Goal: Task Accomplishment & Management: Manage account settings

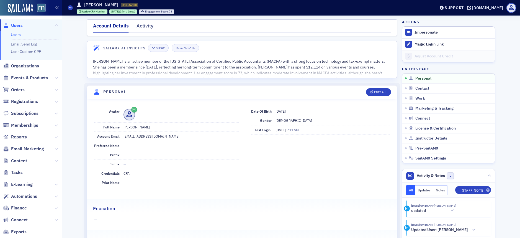
click at [19, 23] on span "Users" at bounding box center [17, 25] width 12 height 6
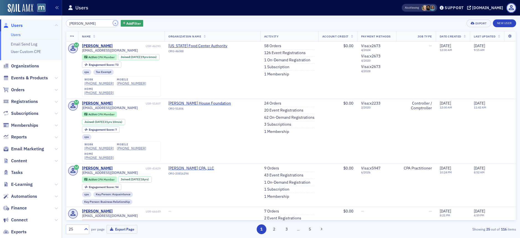
click at [113, 24] on button "×" at bounding box center [115, 22] width 5 height 5
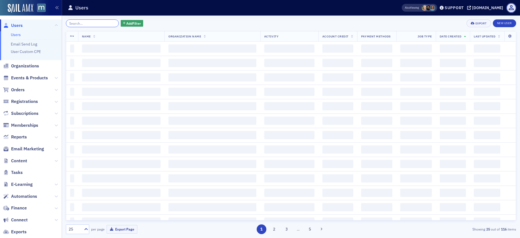
click at [94, 22] on input "search" at bounding box center [92, 23] width 53 height 8
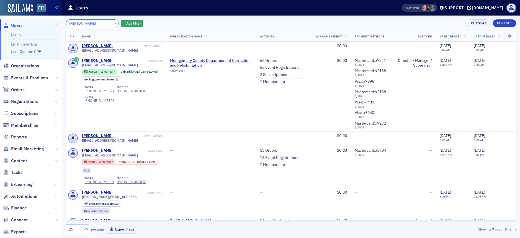
type input "[PERSON_NAME]"
click at [113, 23] on button "×" at bounding box center [115, 22] width 5 height 5
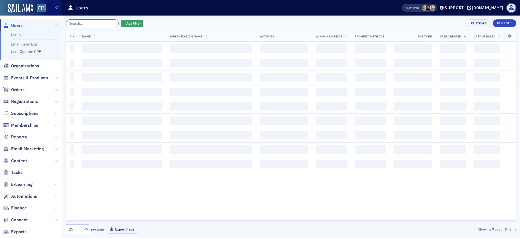
click at [94, 24] on input "search" at bounding box center [92, 23] width 53 height 8
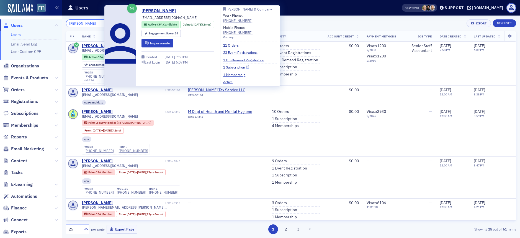
type input "Avery Carter"
click at [241, 68] on link "1 Subscription" at bounding box center [236, 67] width 26 height 5
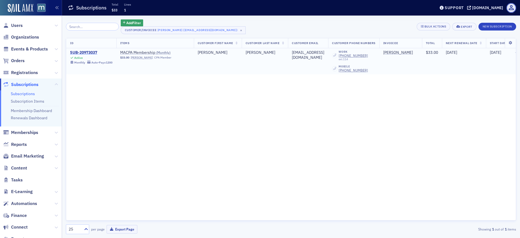
click at [91, 53] on div "SUB-20973037" at bounding box center [91, 52] width 42 height 5
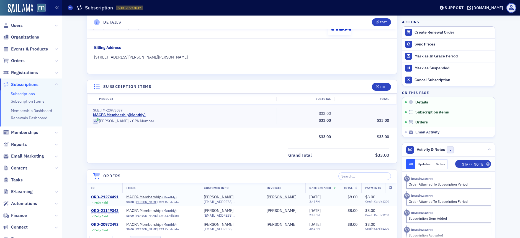
scroll to position [9, 0]
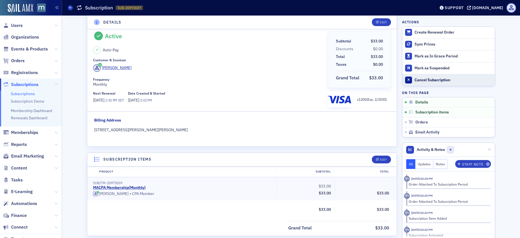
click at [419, 84] on button "Cancel Subscription" at bounding box center [448, 80] width 92 height 12
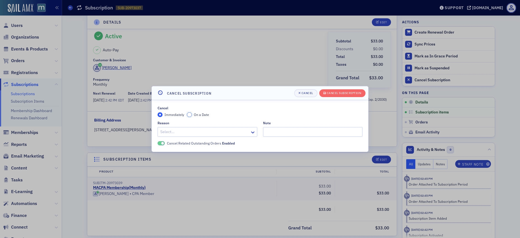
click at [190, 115] on input "On a Date" at bounding box center [189, 114] width 5 height 5
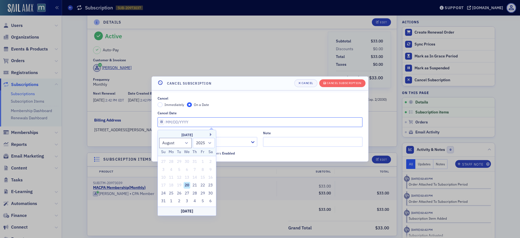
click at [161, 122] on input "Cancel Date" at bounding box center [260, 122] width 205 height 10
click at [184, 143] on select "January February March April May June July August September October November De…" at bounding box center [175, 143] width 33 height 10
select select "8"
click at [159, 138] on select "January February March April May June July August September October November De…" at bounding box center [175, 143] width 33 height 10
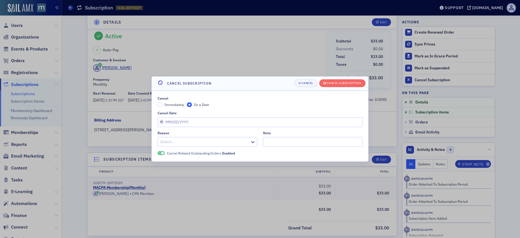
click at [212, 108] on div "Cancel Immediately On a Date Cancel Date Reason Select… Note Cancel Related Out…" at bounding box center [260, 126] width 205 height 60
click at [304, 82] on div "Cancel" at bounding box center [307, 82] width 12 height 3
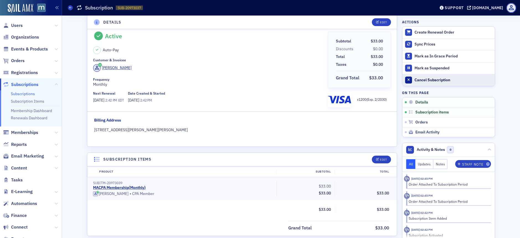
click at [414, 83] on button "Cancel Subscription" at bounding box center [448, 80] width 92 height 12
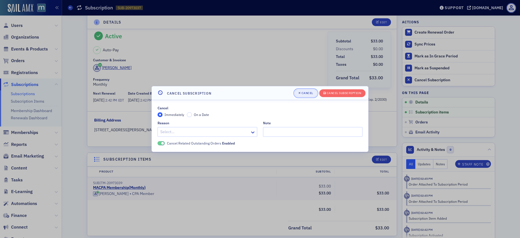
click at [296, 91] on button "Cancel" at bounding box center [305, 93] width 23 height 8
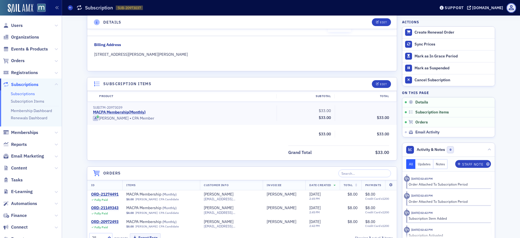
scroll to position [169, 0]
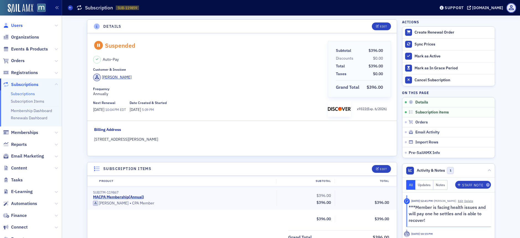
click at [22, 28] on span "Users" at bounding box center [17, 25] width 12 height 6
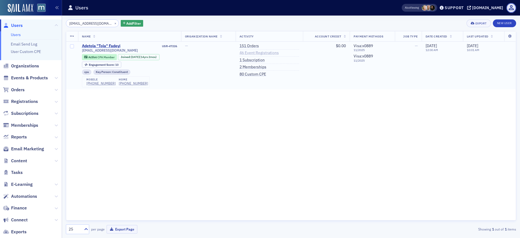
type input "[EMAIL_ADDRESS][DOMAIN_NAME]"
click at [257, 52] on link "46 Event Registrations" at bounding box center [258, 52] width 39 height 5
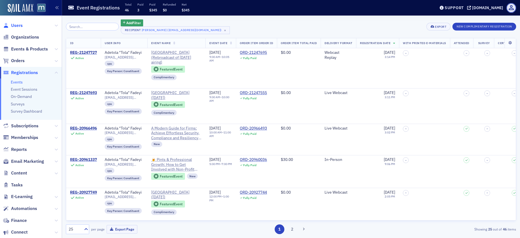
click at [22, 27] on span "Users" at bounding box center [17, 25] width 12 height 6
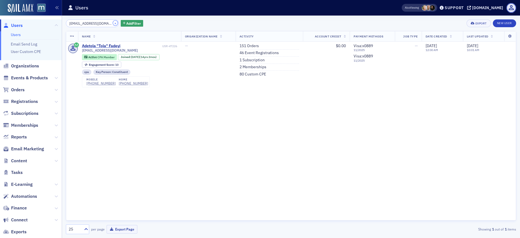
click at [113, 23] on button "×" at bounding box center [115, 22] width 5 height 5
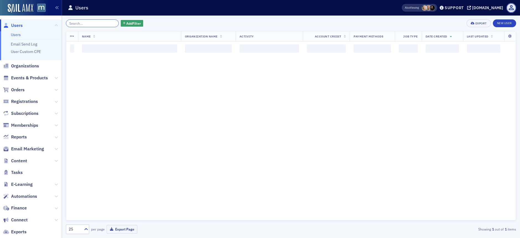
click at [104, 23] on input "search" at bounding box center [92, 23] width 53 height 8
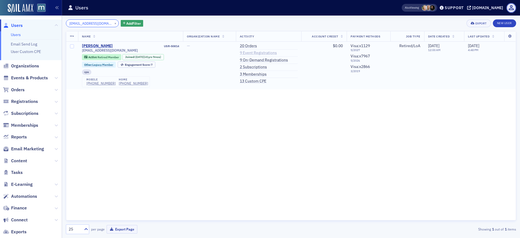
type input "dvpetro@comcast.net"
click at [254, 52] on link "9 Event Registrations" at bounding box center [258, 52] width 37 height 5
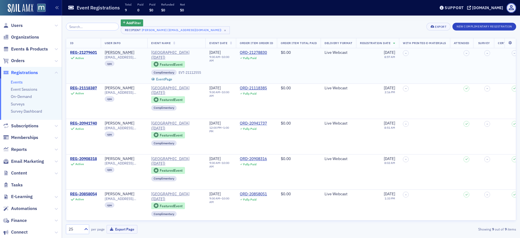
click at [94, 53] on div "REG-21279601" at bounding box center [83, 52] width 27 height 5
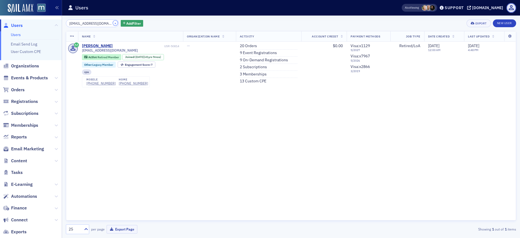
click at [113, 23] on button "×" at bounding box center [115, 22] width 5 height 5
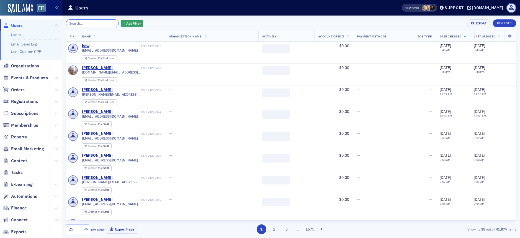
click at [99, 23] on input "search" at bounding box center [92, 23] width 53 height 8
paste input "[PERSON_NAME]"
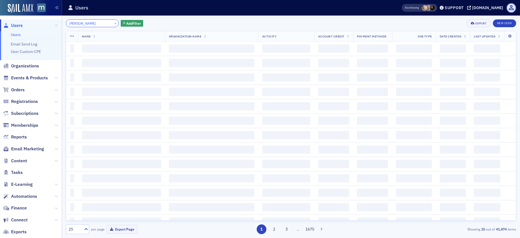
type input "[PERSON_NAME]"
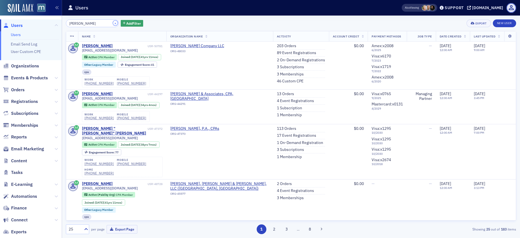
click at [113, 23] on button "×" at bounding box center [115, 22] width 5 height 5
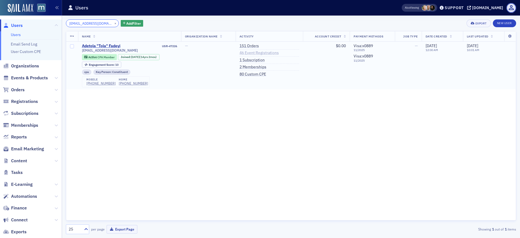
type input "tolafadeyi@gmail.com"
click at [255, 51] on link "46 Event Registrations" at bounding box center [258, 52] width 39 height 5
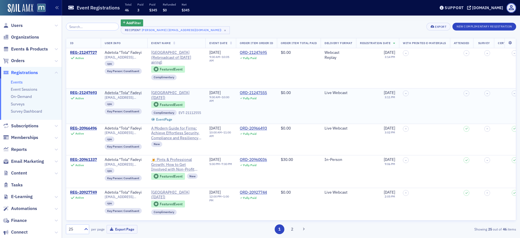
click at [86, 92] on div "REG-21247693" at bounding box center [83, 92] width 27 height 5
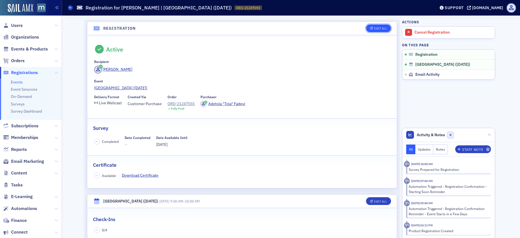
click at [370, 31] on button "Edit All" at bounding box center [378, 28] width 25 height 8
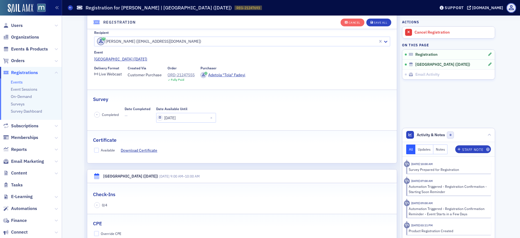
scroll to position [51, 0]
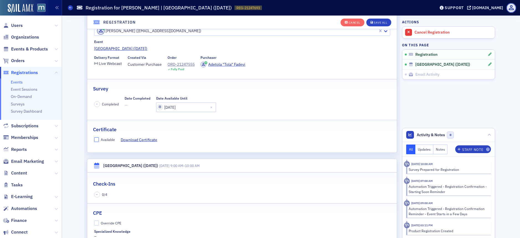
click at [94, 139] on input "Available" at bounding box center [96, 139] width 5 height 5
checkbox input "true"
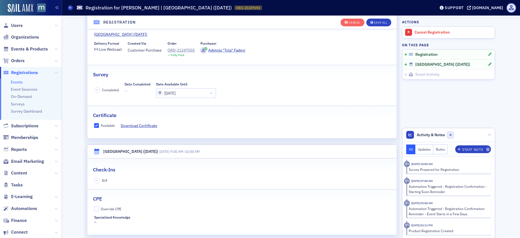
scroll to position [97, 0]
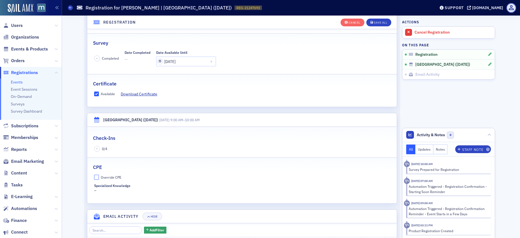
click at [94, 179] on input "Override CPE" at bounding box center [96, 176] width 5 height 5
checkbox input "true"
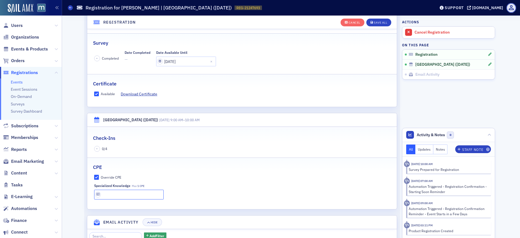
click at [120, 195] on input "text" at bounding box center [129, 194] width 70 height 10
type input "1 CPE"
click at [377, 21] on div "Save All" at bounding box center [380, 22] width 13 height 3
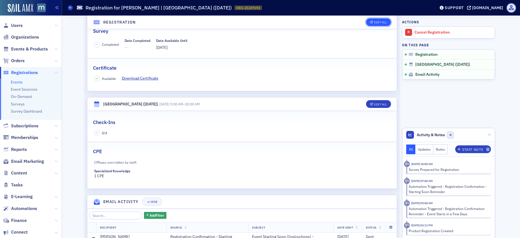
click at [383, 24] on div "Edit All" at bounding box center [380, 22] width 13 height 3
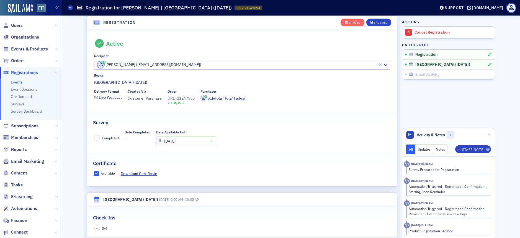
scroll to position [15, 0]
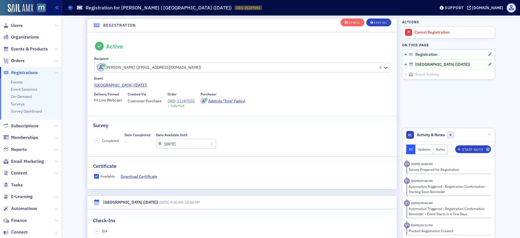
click at [95, 177] on input "Available" at bounding box center [96, 176] width 5 height 5
checkbox input "false"
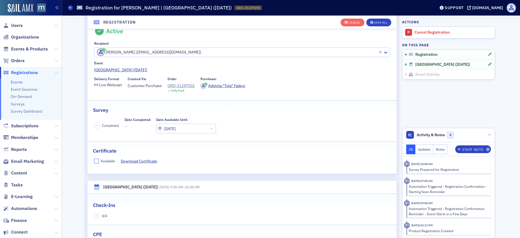
scroll to position [63, 0]
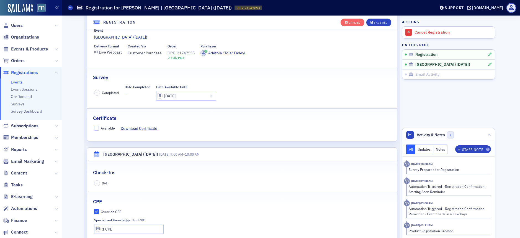
click at [94, 212] on input "Override CPE" at bounding box center [96, 211] width 5 height 5
checkbox input "false"
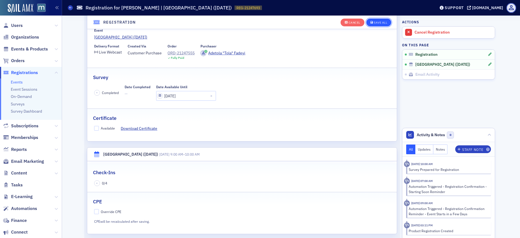
click at [379, 22] on div "Save All" at bounding box center [380, 22] width 13 height 3
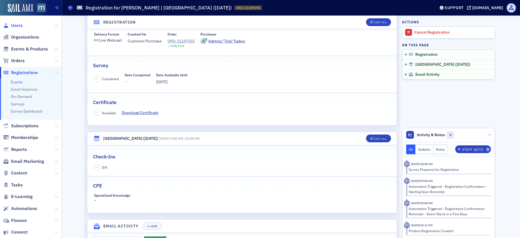
click at [17, 24] on span "Users" at bounding box center [17, 25] width 12 height 6
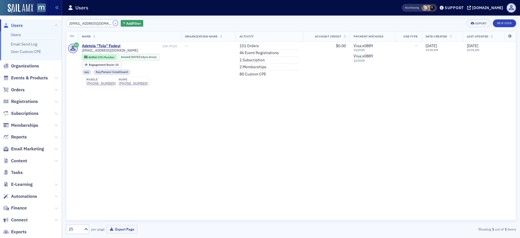
drag, startPoint x: 109, startPoint y: 24, endPoint x: 91, endPoint y: 23, distance: 17.5
click at [113, 24] on button "×" at bounding box center [115, 22] width 5 height 5
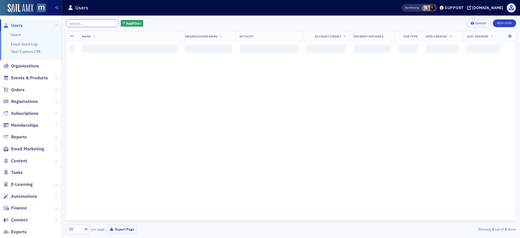
click at [91, 23] on input "search" at bounding box center [92, 23] width 53 height 8
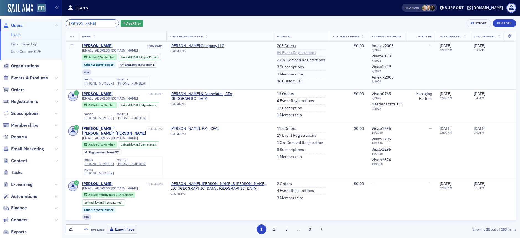
type input "Alexis Davis"
click at [290, 51] on link "89 Event Registrations" at bounding box center [296, 52] width 39 height 5
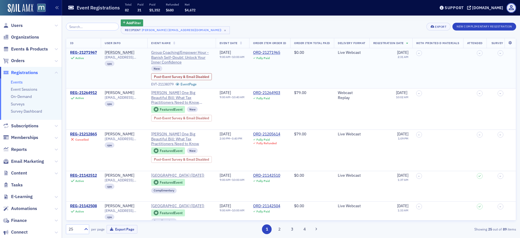
click at [89, 54] on div "REG-21271967" at bounding box center [83, 52] width 27 height 5
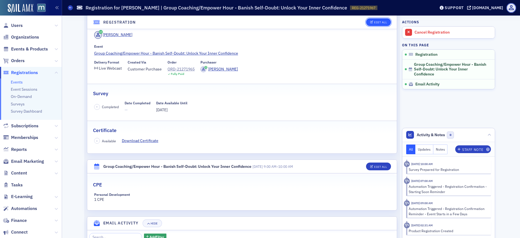
click at [379, 22] on div "Edit All" at bounding box center [380, 22] width 13 height 3
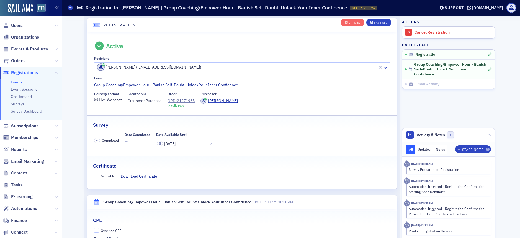
scroll to position [15, 0]
click at [96, 175] on input "Available" at bounding box center [96, 176] width 5 height 5
checkbox input "true"
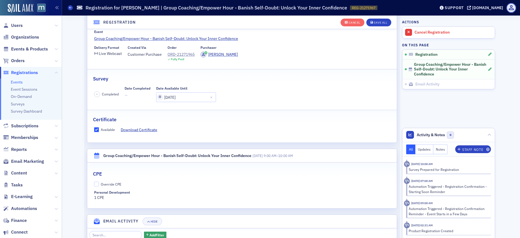
scroll to position [63, 0]
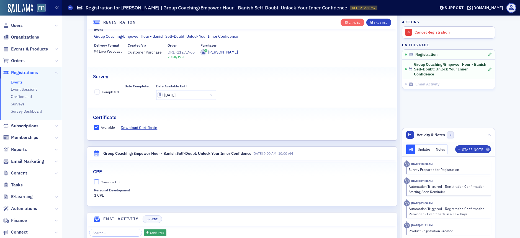
click at [95, 181] on input "Override CPE" at bounding box center [96, 181] width 5 height 5
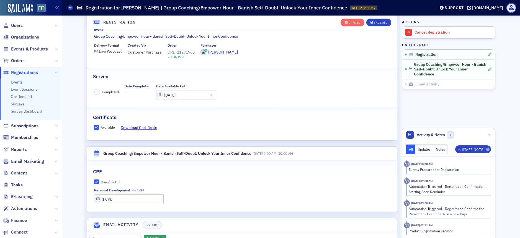
click at [95, 181] on input "Override CPE" at bounding box center [96, 181] width 5 height 5
checkbox input "false"
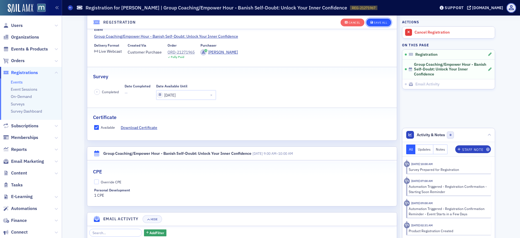
click at [380, 22] on div "Save All" at bounding box center [380, 22] width 13 height 3
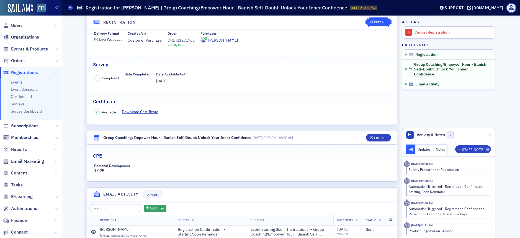
click at [370, 21] on icon "button" at bounding box center [371, 22] width 3 height 3
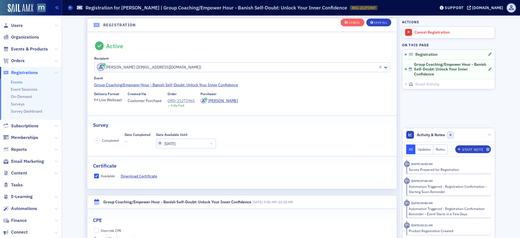
scroll to position [15, 0]
click at [96, 177] on input "Available" at bounding box center [96, 176] width 5 height 5
checkbox input "false"
click at [383, 21] on div "Save All" at bounding box center [380, 22] width 13 height 3
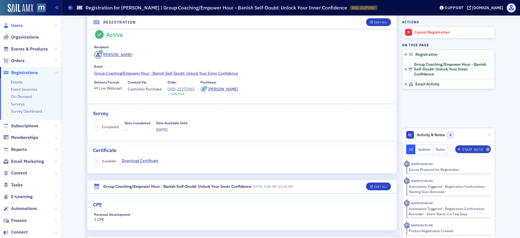
click at [14, 24] on span "Users" at bounding box center [17, 25] width 12 height 6
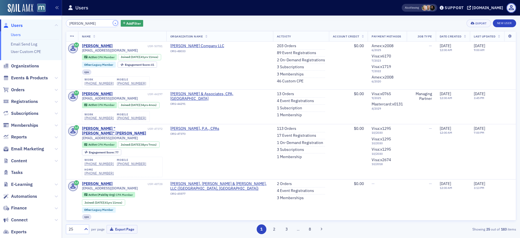
click at [113, 23] on button "×" at bounding box center [115, 22] width 5 height 5
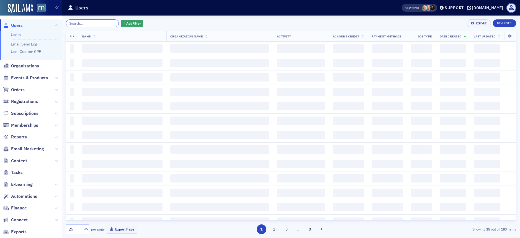
click at [106, 22] on input "search" at bounding box center [92, 23] width 53 height 8
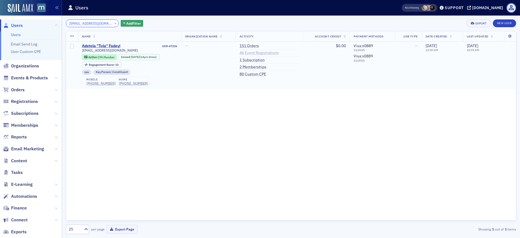
type input "tolafadeyi@gmail.com"
click at [261, 51] on link "46 Event Registrations" at bounding box center [258, 52] width 39 height 5
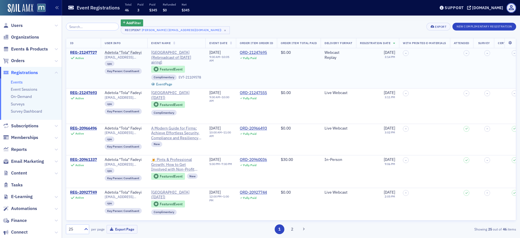
click at [79, 53] on div "REG-21247727" at bounding box center [83, 52] width 27 height 5
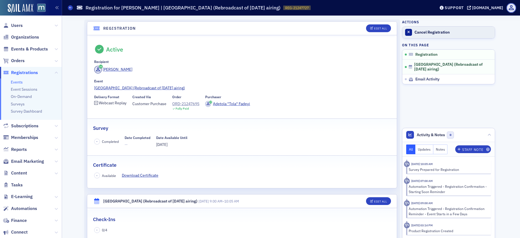
click at [416, 34] on div "Cancel Registration" at bounding box center [453, 32] width 78 height 5
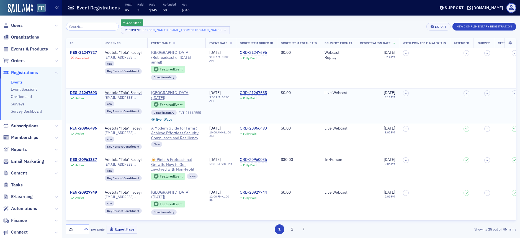
click at [87, 93] on div "REG-21247693" at bounding box center [83, 92] width 27 height 5
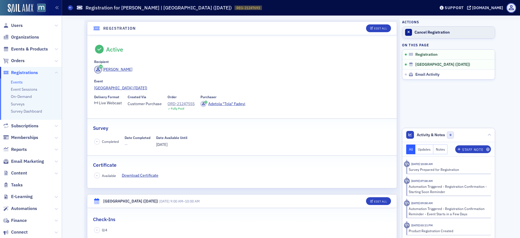
click at [418, 32] on div "Cancel Registration" at bounding box center [453, 32] width 78 height 5
click at [19, 23] on span "Users" at bounding box center [17, 25] width 12 height 6
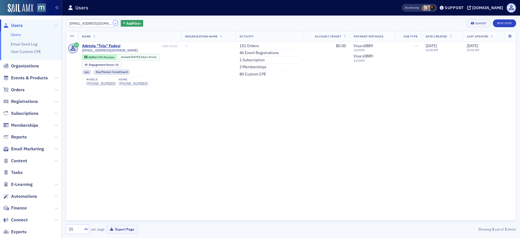
click at [113, 23] on button "×" at bounding box center [115, 22] width 5 height 5
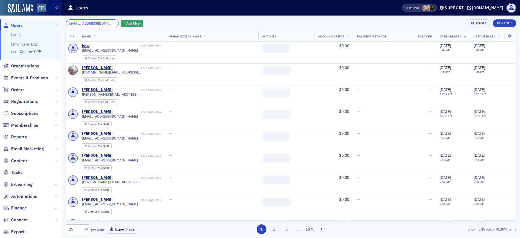
scroll to position [0, 5]
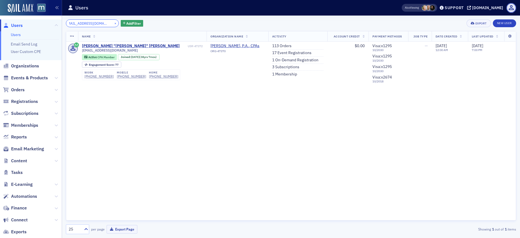
type input "bill@williamhdaviscpa.com"
click at [113, 23] on button "×" at bounding box center [115, 22] width 5 height 5
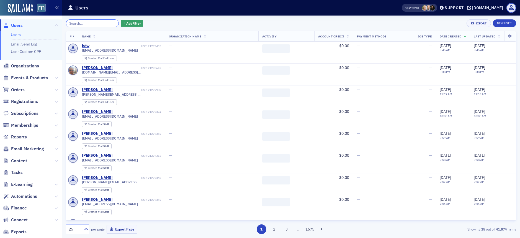
click at [80, 26] on input "search" at bounding box center [92, 23] width 53 height 8
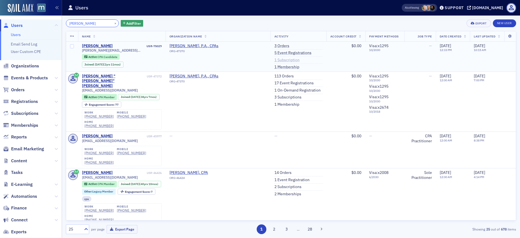
type input "william davis"
click at [274, 61] on link "1 Subscription" at bounding box center [286, 60] width 25 height 5
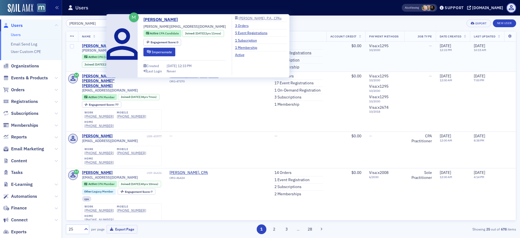
click at [89, 46] on div "William Davis" at bounding box center [97, 45] width 31 height 5
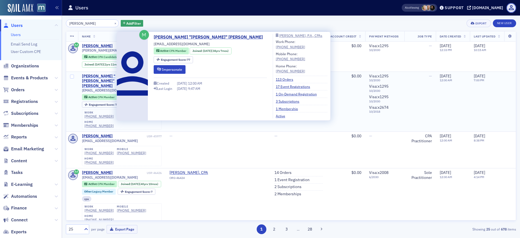
click at [100, 75] on div "William "Bill" Davis" at bounding box center [114, 81] width 64 height 15
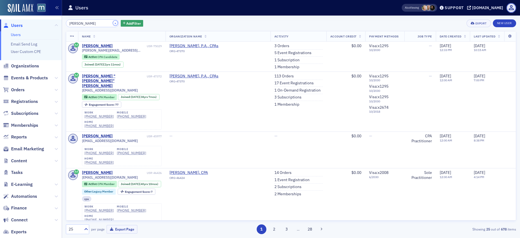
click at [113, 24] on button "×" at bounding box center [115, 22] width 5 height 5
click at [109, 24] on input "search" at bounding box center [92, 23] width 53 height 8
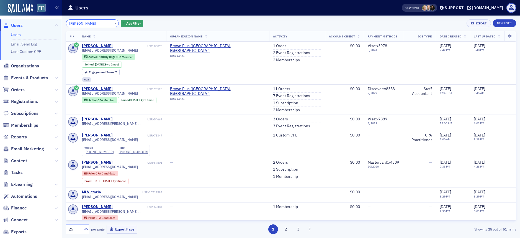
type input "Victoria Autieri"
click at [113, 24] on button "×" at bounding box center [115, 22] width 5 height 5
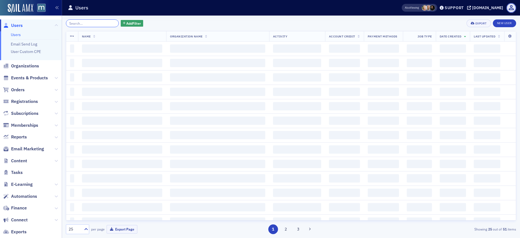
click at [96, 24] on input "search" at bounding box center [92, 23] width 53 height 8
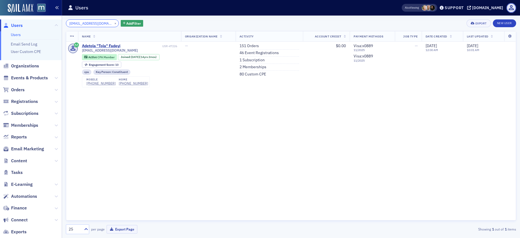
type input "tolafadeyi@gmail.com"
click at [113, 24] on button "×" at bounding box center [115, 22] width 5 height 5
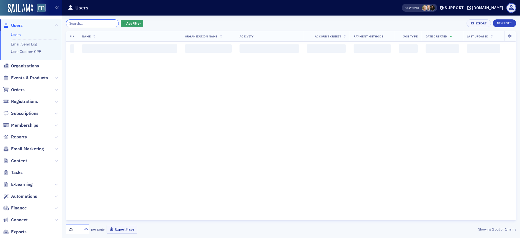
click at [92, 23] on input "search" at bounding box center [92, 23] width 53 height 8
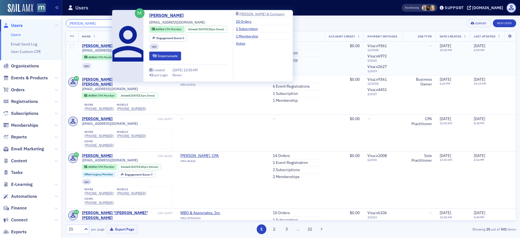
type input "William Caldwell"
click at [87, 46] on div "William Caldwell" at bounding box center [97, 45] width 31 height 5
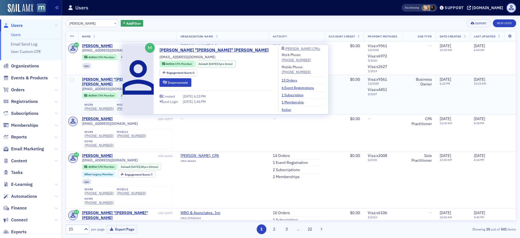
click at [97, 79] on div "William "Bill" Caldwell" at bounding box center [119, 82] width 75 height 10
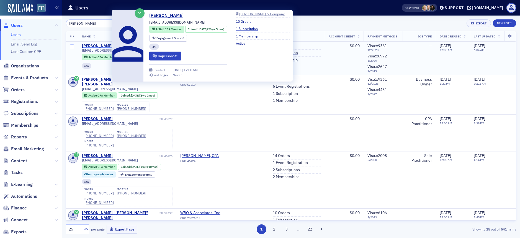
click at [93, 45] on div "William Caldwell" at bounding box center [97, 45] width 31 height 5
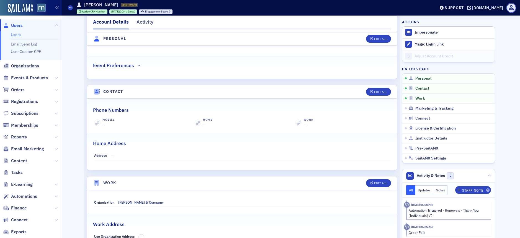
scroll to position [36, 0]
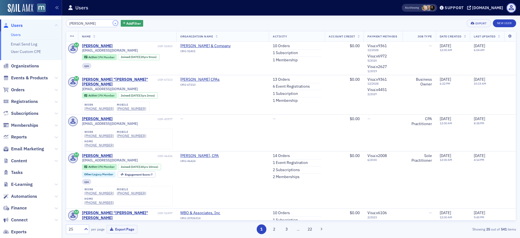
click at [113, 23] on button "×" at bounding box center [115, 22] width 5 height 5
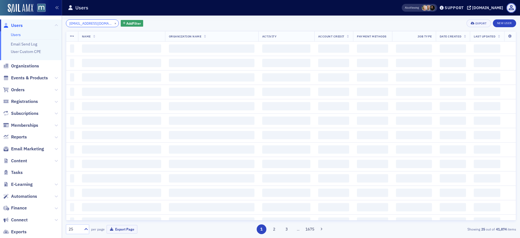
scroll to position [0, 0]
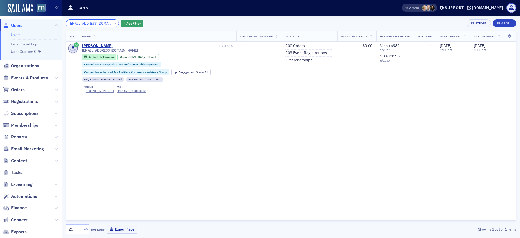
type input "jjszymans@outlook.com"
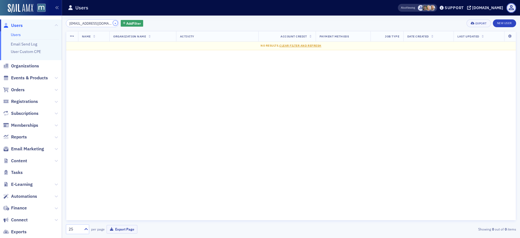
click at [113, 23] on button "×" at bounding box center [115, 22] width 5 height 5
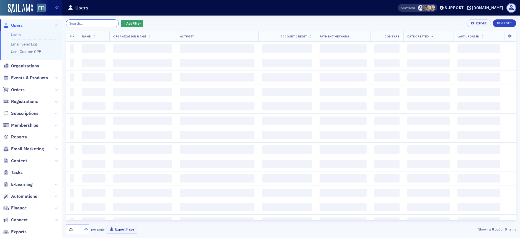
click at [93, 23] on input "search" at bounding box center [92, 23] width 53 height 8
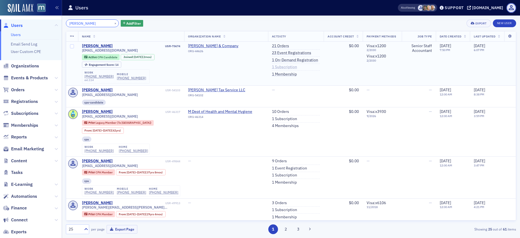
type input "[PERSON_NAME]"
click at [277, 66] on link "1 Subscription" at bounding box center [284, 67] width 25 height 5
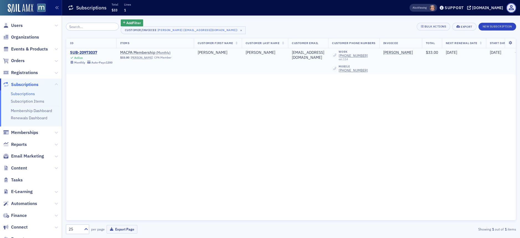
click at [86, 53] on div "SUB-20973037" at bounding box center [91, 52] width 42 height 5
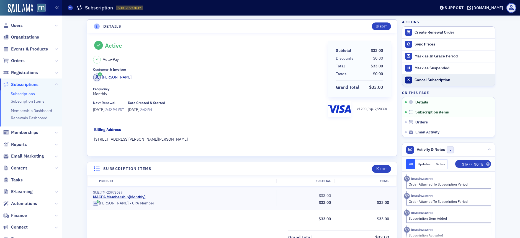
click at [436, 80] on div "Cancel Subscription" at bounding box center [453, 80] width 78 height 5
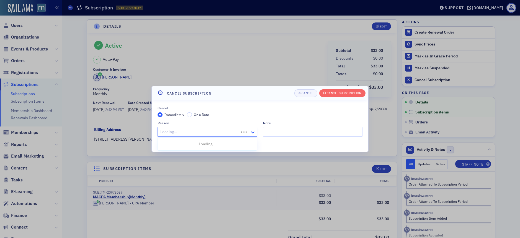
click at [256, 133] on div at bounding box center [253, 132] width 7 height 6
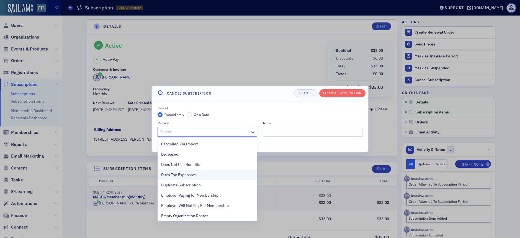
scroll to position [124, 0]
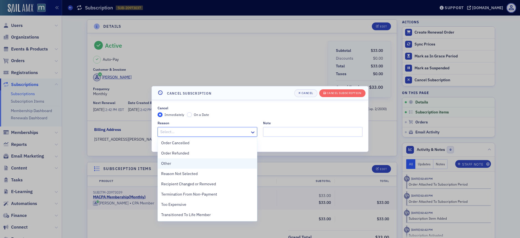
click at [187, 164] on div "Other" at bounding box center [207, 163] width 92 height 6
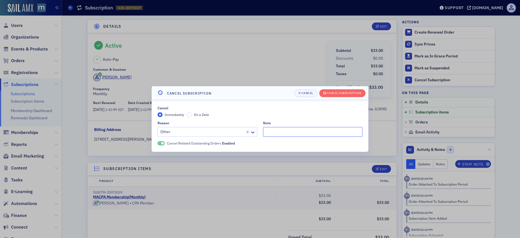
click at [269, 133] on input "Note" at bounding box center [313, 132] width 100 height 10
type input "Switching to annual membership!"
click at [331, 94] on div "Cancel Subscription" at bounding box center [344, 92] width 35 height 3
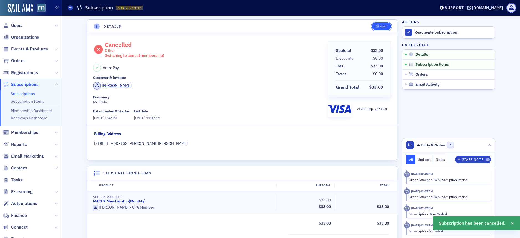
click at [380, 25] on div "Edit" at bounding box center [383, 26] width 7 height 3
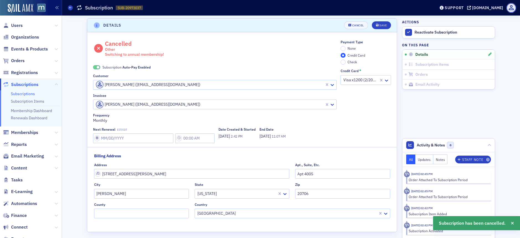
click at [93, 67] on span at bounding box center [96, 67] width 7 height 4
click at [380, 26] on div "Save" at bounding box center [382, 25] width 7 height 3
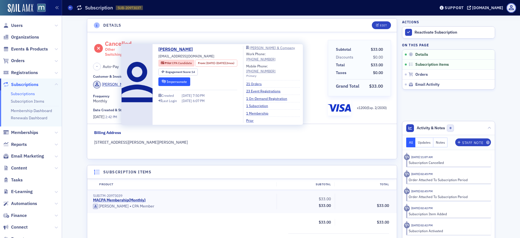
click at [172, 84] on button "Impersonate" at bounding box center [174, 81] width 32 height 9
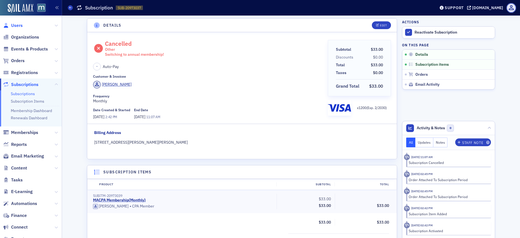
click at [17, 26] on span "Users" at bounding box center [17, 25] width 12 height 6
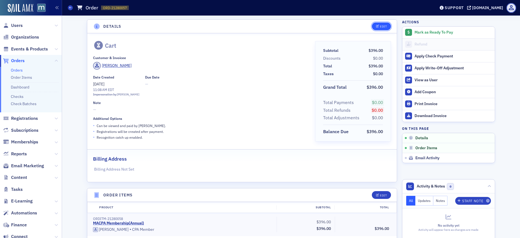
click at [376, 25] on icon "button" at bounding box center [377, 26] width 3 height 3
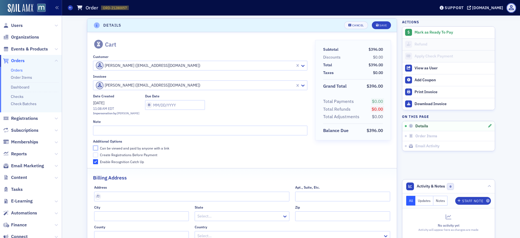
click at [94, 148] on input "Can be viewed and paid by anyone with a link" at bounding box center [95, 147] width 5 height 5
checkbox input "true"
click at [93, 153] on input "Create Registrations Before Payment" at bounding box center [95, 154] width 5 height 5
checkbox input "true"
click at [385, 27] on button "Save" at bounding box center [381, 25] width 19 height 8
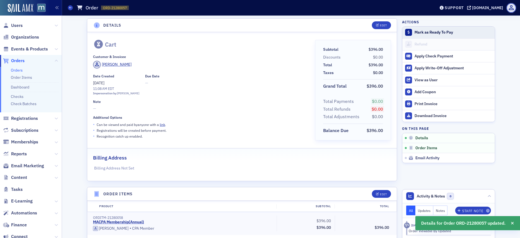
click at [425, 30] on div "Mark as Ready To Pay" at bounding box center [453, 32] width 78 height 5
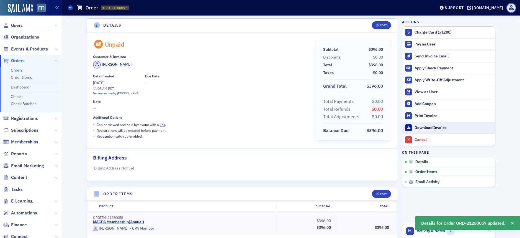
click at [434, 127] on div "Download Invoice" at bounding box center [453, 127] width 78 height 5
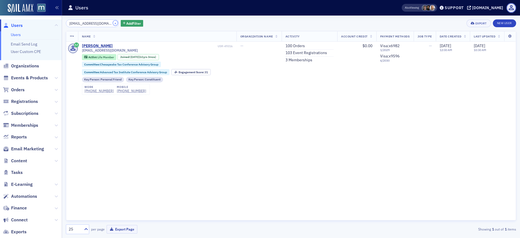
click at [113, 22] on button "×" at bounding box center [115, 22] width 5 height 5
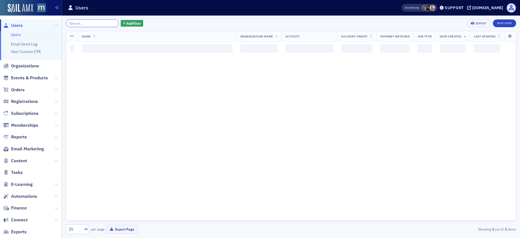
click at [106, 22] on input "search" at bounding box center [92, 23] width 53 height 8
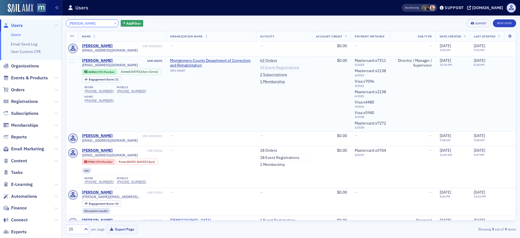
type input "[PERSON_NAME]"
click at [262, 67] on link "55 Event Registrations" at bounding box center [279, 67] width 39 height 5
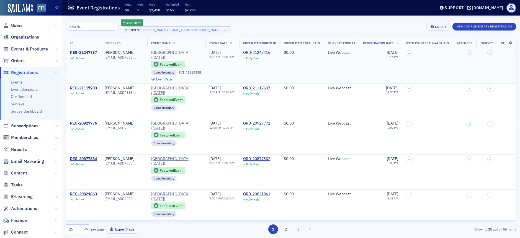
click at [83, 53] on div "REG-21247737" at bounding box center [83, 52] width 27 height 5
